Goal: Task Accomplishment & Management: Complete application form

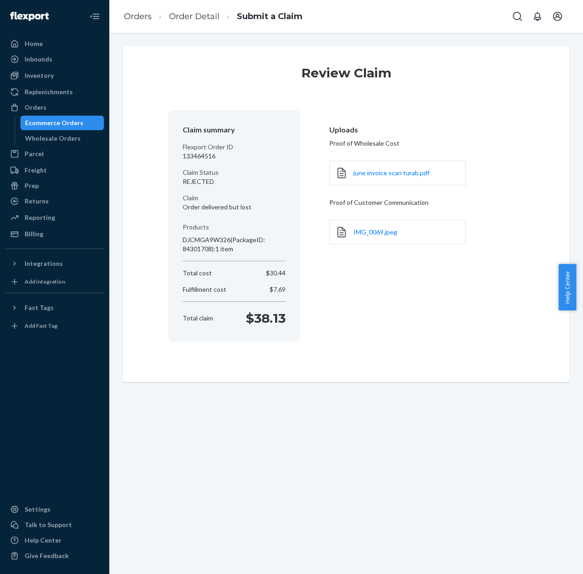
click at [195, 154] on p "133464516" at bounding box center [234, 156] width 103 height 9
copy p "133464516"
click at [233, 164] on div "Claim summary Flexport Order ID 133464516 Claim Status REJECTED Claim Order del…" at bounding box center [234, 226] width 103 height 210
drag, startPoint x: 178, startPoint y: 171, endPoint x: 209, endPoint y: 177, distance: 31.0
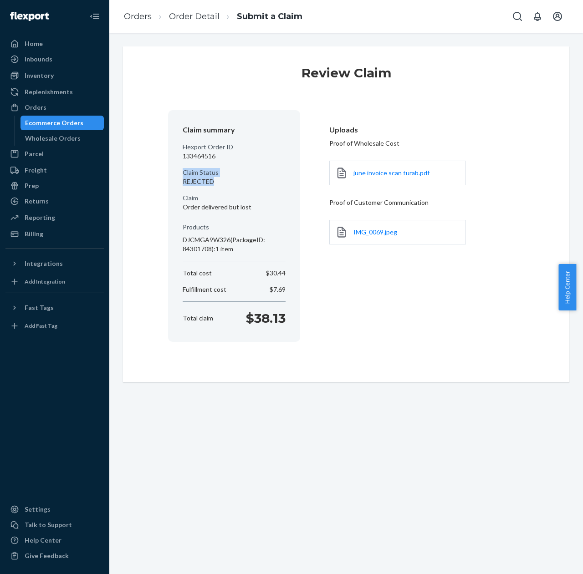
click at [209, 177] on section "Claim summary Flexport Order ID 133464516 Claim Status REJECTED Claim Order del…" at bounding box center [234, 226] width 132 height 232
click at [209, 177] on p "REJECTED" at bounding box center [234, 181] width 103 height 9
drag, startPoint x: 222, startPoint y: 180, endPoint x: 170, endPoint y: 171, distance: 52.6
click at [170, 171] on section "Claim summary Flexport Order ID 133464516 Claim Status REJECTED Claim Order del…" at bounding box center [234, 226] width 132 height 232
copy div "Claim Status REJECTED"
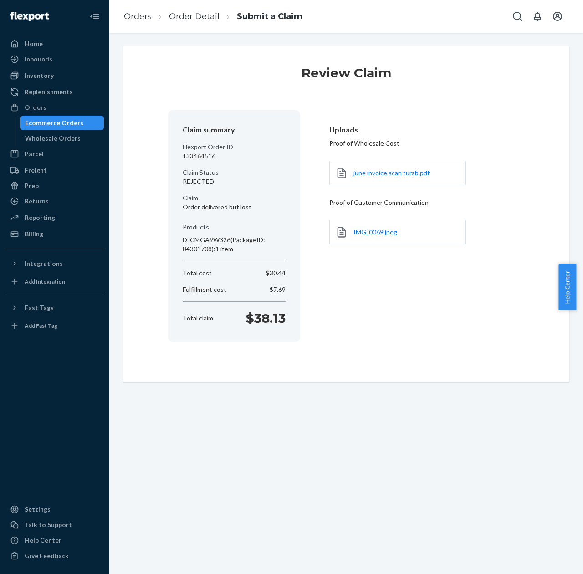
drag, startPoint x: 565, startPoint y: 0, endPoint x: 514, endPoint y: 6, distance: 51.8
click at [565, 0] on div "Orders Order Detail Submit a Claim" at bounding box center [346, 16] width 474 height 33
click at [42, 108] on div "Orders" at bounding box center [36, 107] width 22 height 9
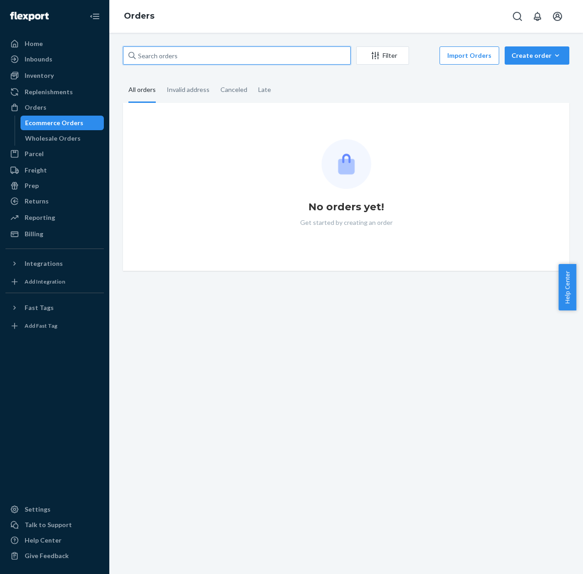
drag, startPoint x: 255, startPoint y: 53, endPoint x: 257, endPoint y: 61, distance: 8.4
click at [255, 53] on input "text" at bounding box center [237, 55] width 228 height 18
paste input "10240137560387-11141072585027"
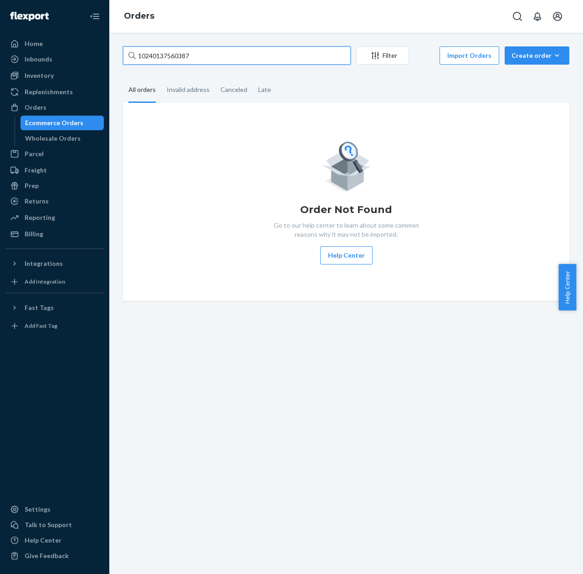
click at [175, 58] on input "10240137560387" at bounding box center [237, 55] width 228 height 18
paste input "8228"
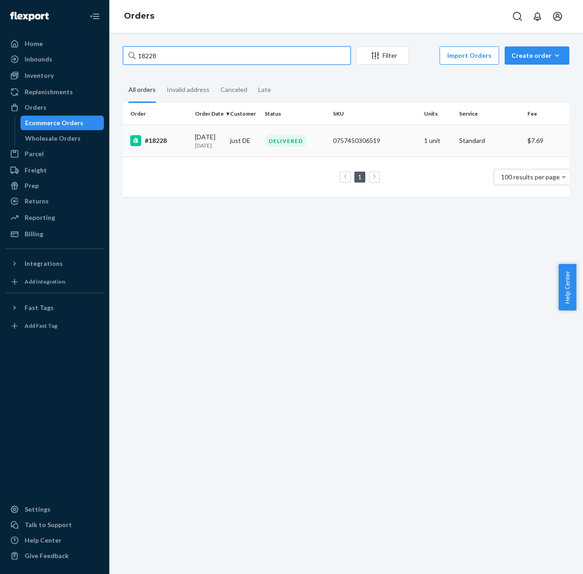
type input "18228"
click at [192, 147] on td "[DATE] [DATE]" at bounding box center [208, 141] width 35 height 32
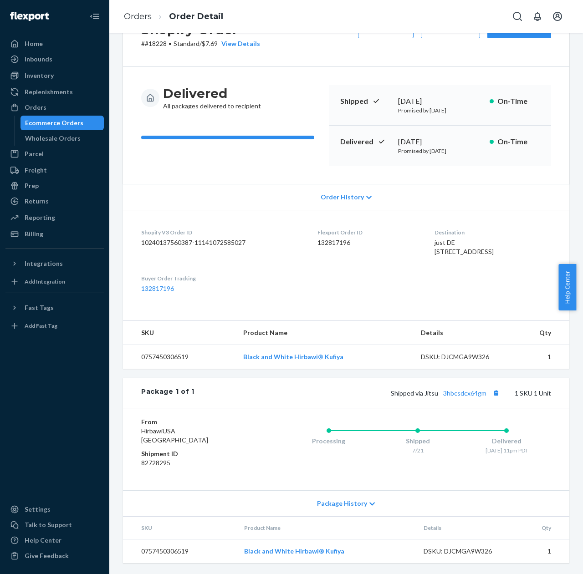
scroll to position [58, 0]
click at [385, 295] on dl "Shopify V3 Order ID 10240137560387-11141072585027 Flexport Order ID 132817196 D…" at bounding box center [346, 261] width 446 height 102
click at [156, 292] on link "132817196" at bounding box center [157, 289] width 33 height 8
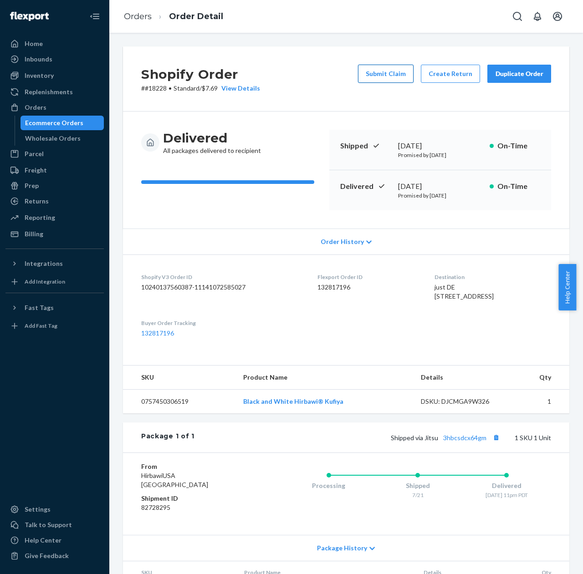
click at [385, 78] on button "Submit Claim" at bounding box center [386, 74] width 56 height 18
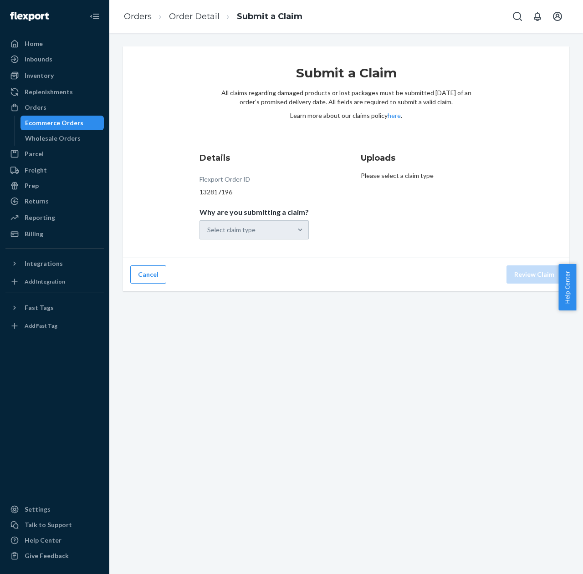
click at [244, 232] on div "Select claim type" at bounding box center [253, 229] width 109 height 19
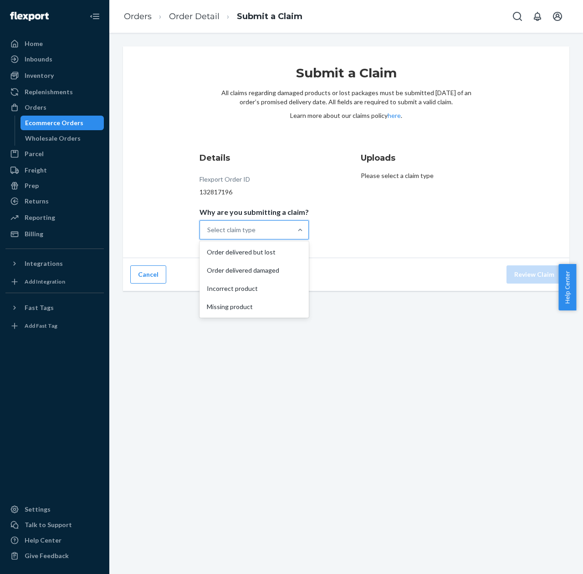
click at [242, 234] on div "Select claim type" at bounding box center [231, 229] width 48 height 9
click at [208, 234] on input "Why are you submitting a claim? option Order delivered but lost focused, 1 of 4…" at bounding box center [207, 229] width 1 height 9
click at [239, 251] on div "Order delivered but lost" at bounding box center [254, 252] width 106 height 18
click at [208, 234] on input "Why are you submitting a claim? option Order delivered but lost focused, 0 of 4…" at bounding box center [207, 229] width 1 height 9
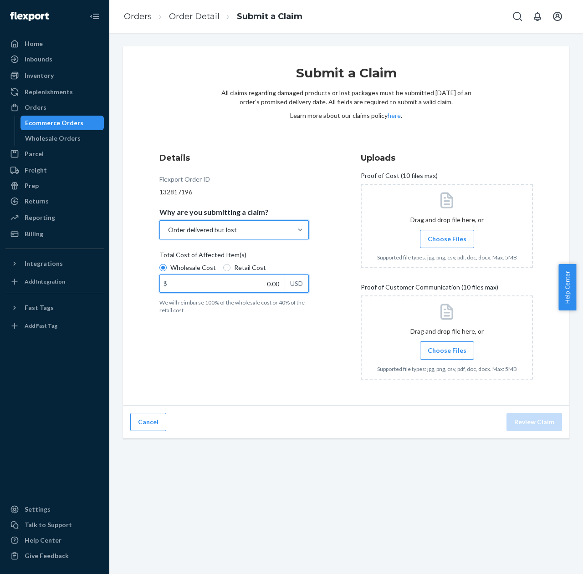
click at [245, 280] on input "0.00" at bounding box center [222, 283] width 125 height 17
click at [447, 240] on input "Choose Files" at bounding box center [447, 239] width 0 height 10
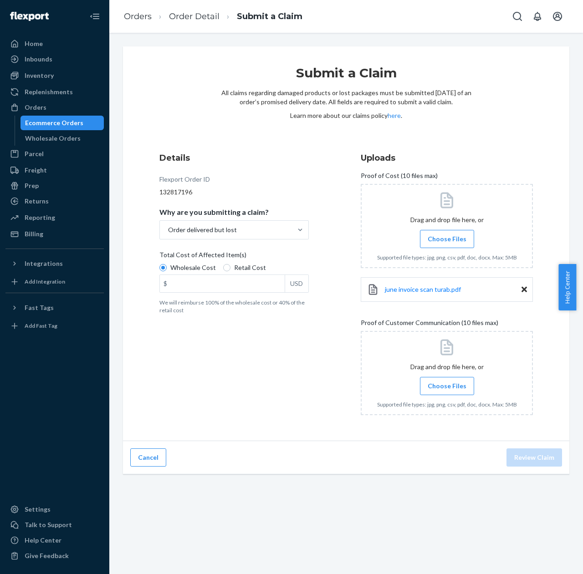
click at [438, 383] on span "Choose Files" at bounding box center [447, 386] width 39 height 9
click at [447, 383] on input "Choose Files" at bounding box center [447, 386] width 0 height 10
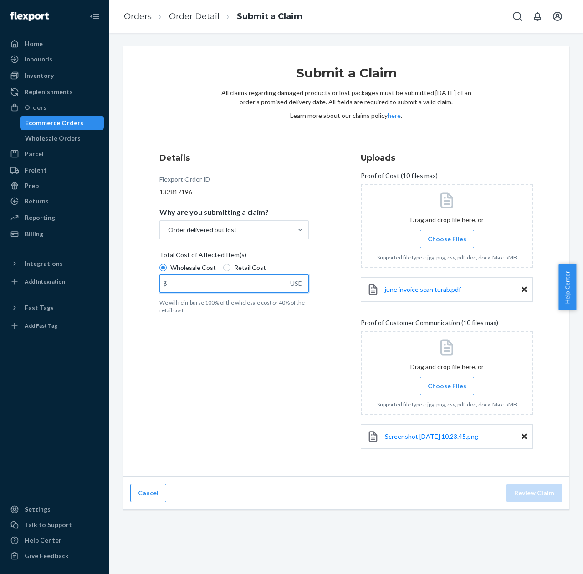
click at [194, 287] on input "$ USD" at bounding box center [222, 283] width 125 height 17
type input "30.48"
click at [544, 501] on button "Review Claim" at bounding box center [534, 493] width 56 height 18
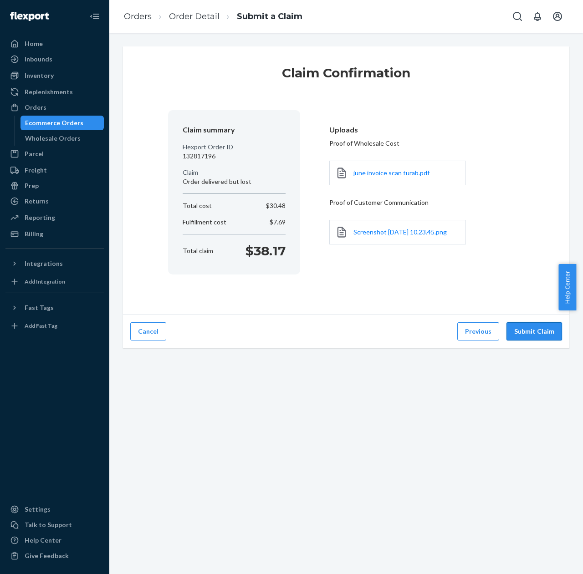
click at [543, 339] on button "Submit Claim" at bounding box center [534, 331] width 56 height 18
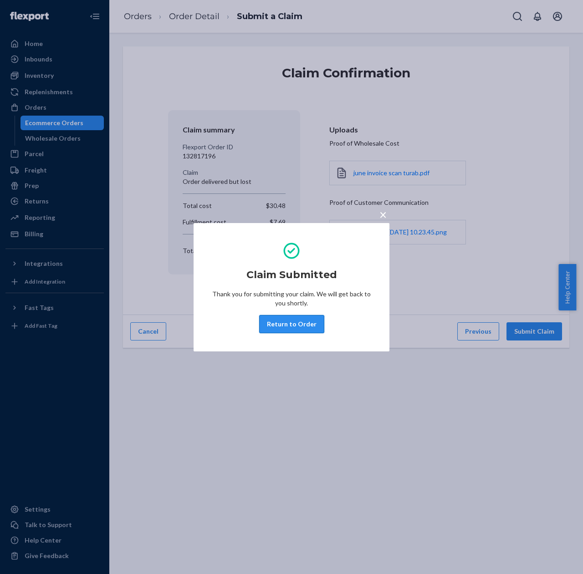
click at [304, 323] on button "Return to Order" at bounding box center [291, 324] width 65 height 18
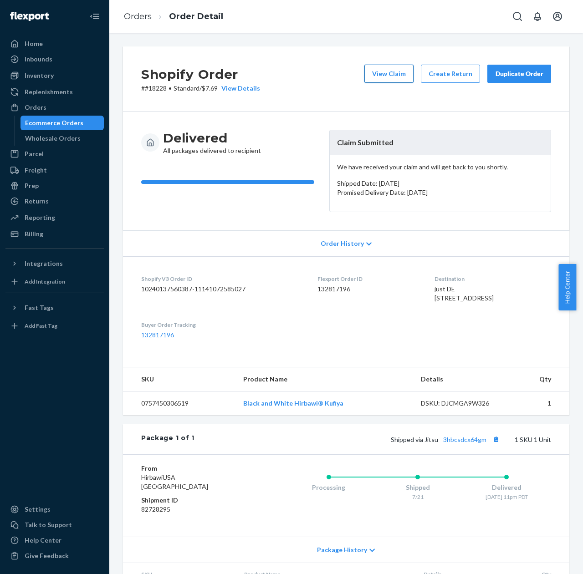
click at [399, 67] on button "View Claim" at bounding box center [388, 74] width 49 height 18
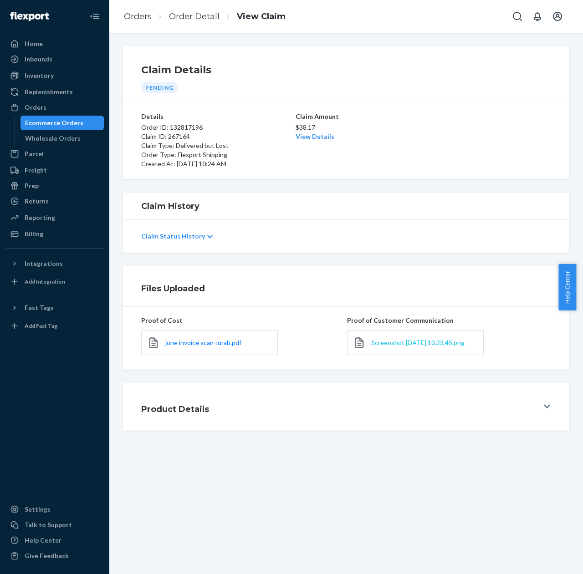
click at [376, 343] on span "Screenshot [DATE] 10.23.45.png" at bounding box center [417, 343] width 93 height 8
click at [395, 346] on span "Screenshot [DATE] 10.23.45.png" at bounding box center [417, 343] width 93 height 8
click at [475, 414] on div "Product Details" at bounding box center [339, 406] width 397 height 25
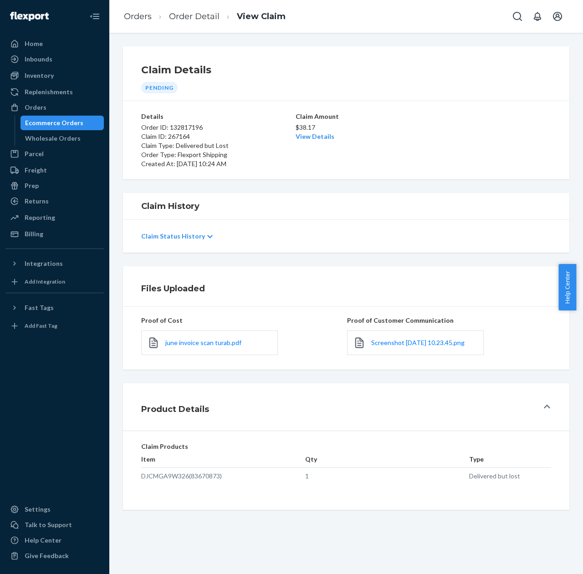
click at [525, 413] on div "Product Details" at bounding box center [339, 406] width 397 height 25
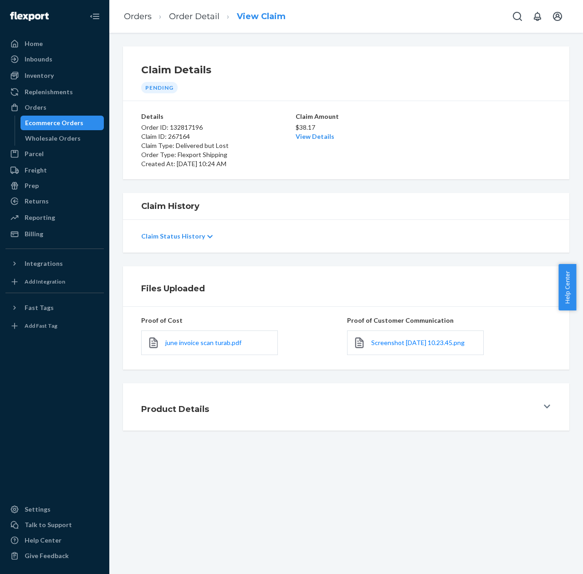
click at [258, 13] on link "View Claim" at bounding box center [261, 16] width 49 height 10
click at [203, 16] on link "Order Detail" at bounding box center [194, 16] width 51 height 10
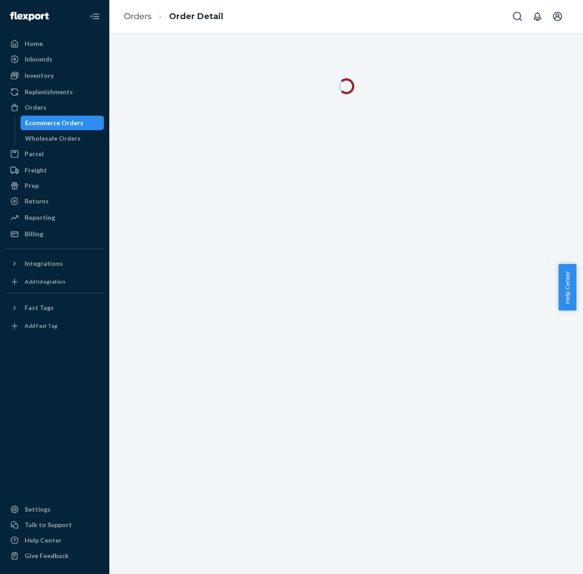
click at [474, 1] on div "Orders Order Detail" at bounding box center [346, 16] width 474 height 33
